Goal: Navigation & Orientation: Find specific page/section

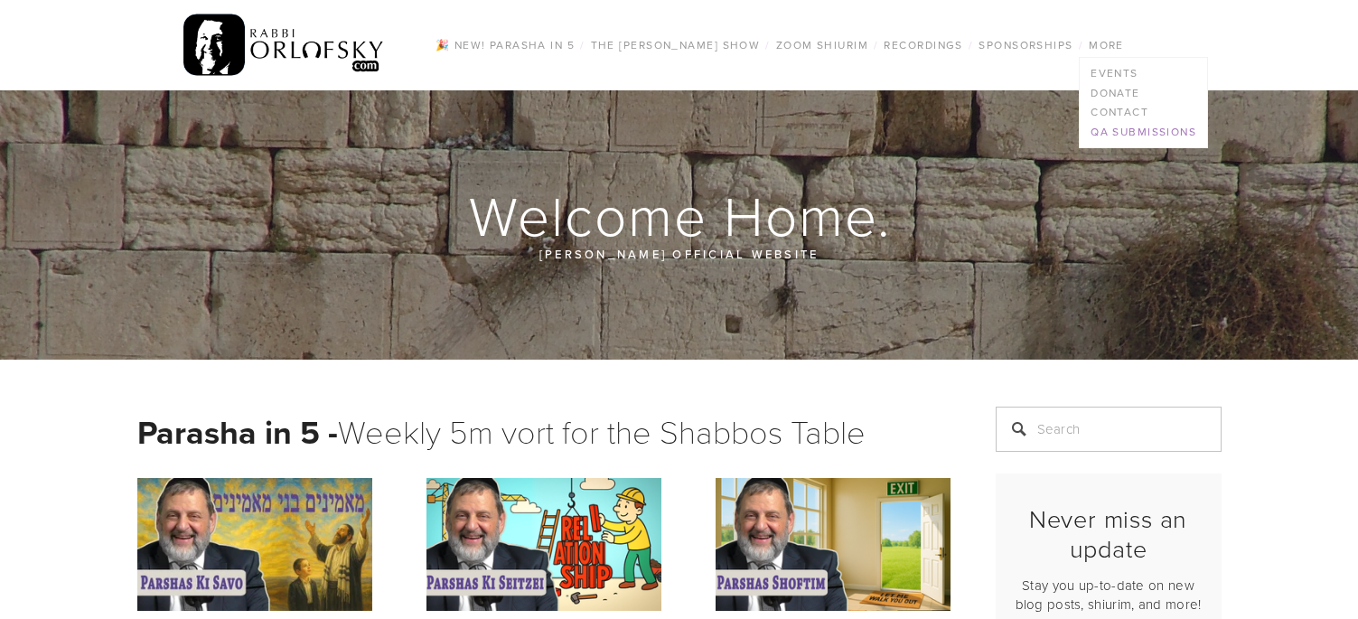
click at [1110, 128] on link "QA Submissions" at bounding box center [1143, 132] width 127 height 20
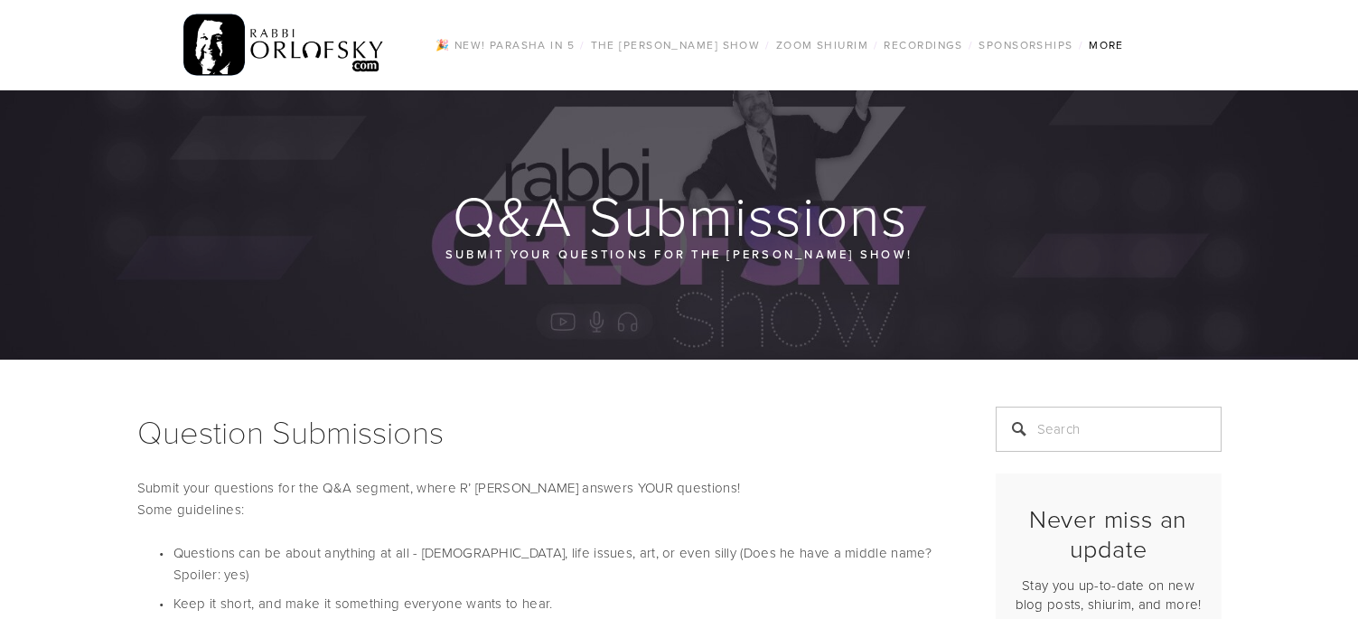
click at [230, 37] on img at bounding box center [283, 45] width 201 height 70
